Goal: Navigation & Orientation: Find specific page/section

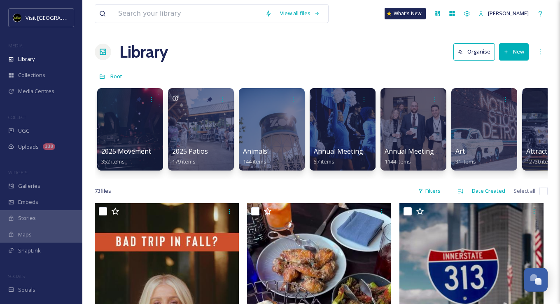
scroll to position [0, 3239]
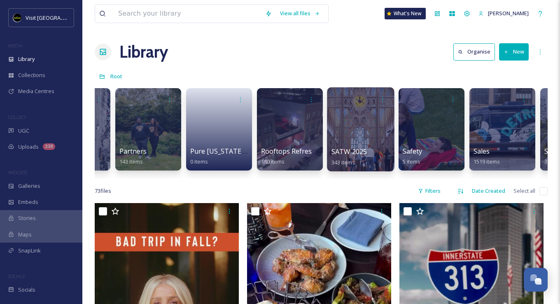
click at [355, 119] on div at bounding box center [360, 129] width 67 height 84
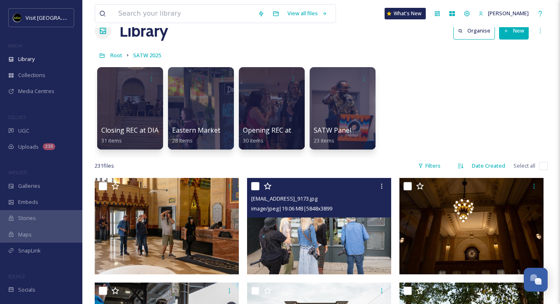
scroll to position [41, 0]
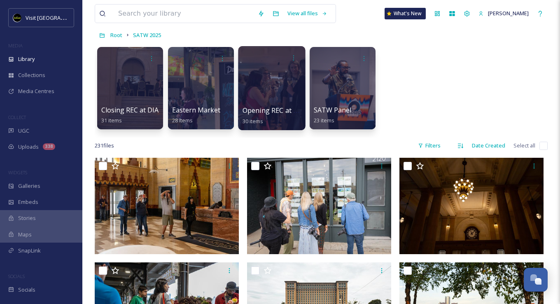
click at [266, 86] on div at bounding box center [271, 88] width 67 height 84
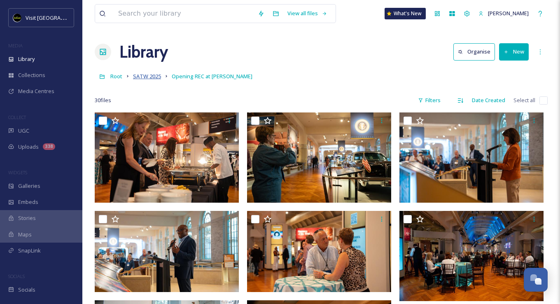
click at [147, 79] on span "SATW 2025" at bounding box center [147, 75] width 28 height 7
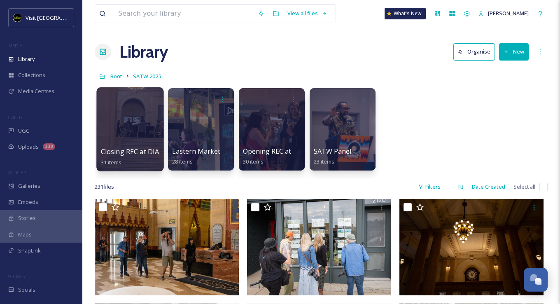
click at [130, 128] on div at bounding box center [129, 129] width 67 height 84
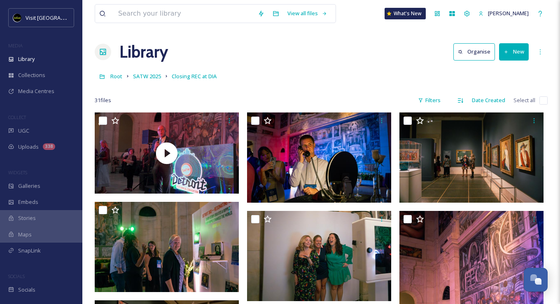
click at [145, 80] on link "SATW 2025" at bounding box center [147, 76] width 28 height 10
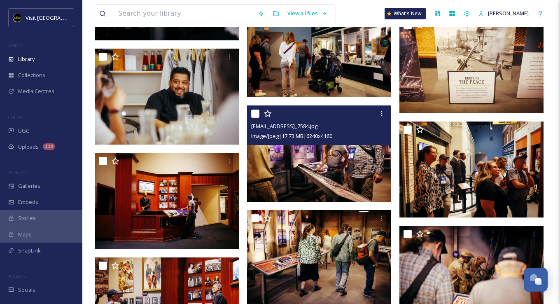
scroll to position [2264, 0]
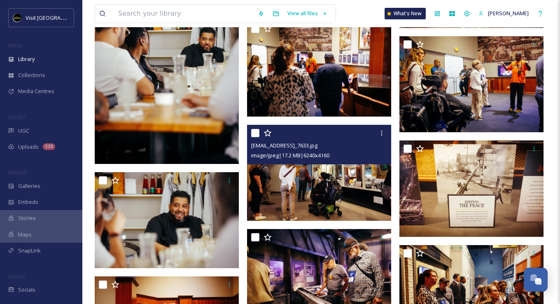
click at [347, 181] on img at bounding box center [319, 173] width 144 height 96
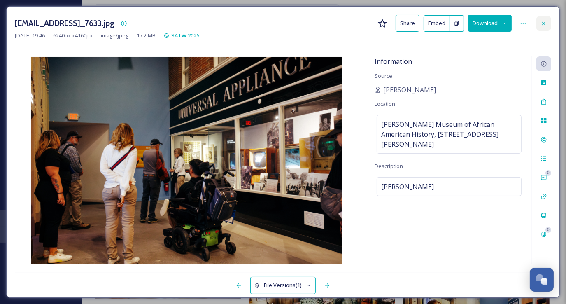
click at [544, 21] on icon at bounding box center [543, 23] width 7 height 7
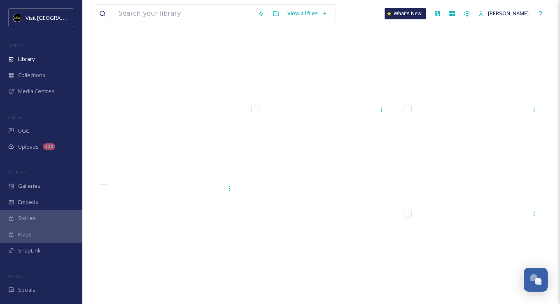
scroll to position [8102, 0]
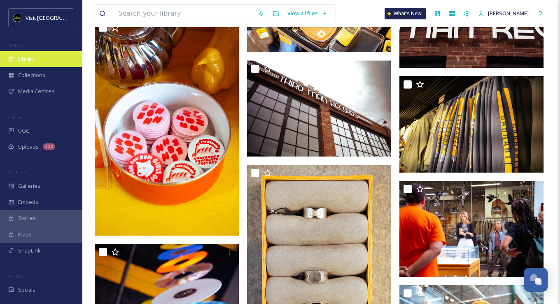
click at [21, 56] on span "Library" at bounding box center [26, 59] width 16 height 8
